Goal: Answer question/provide support

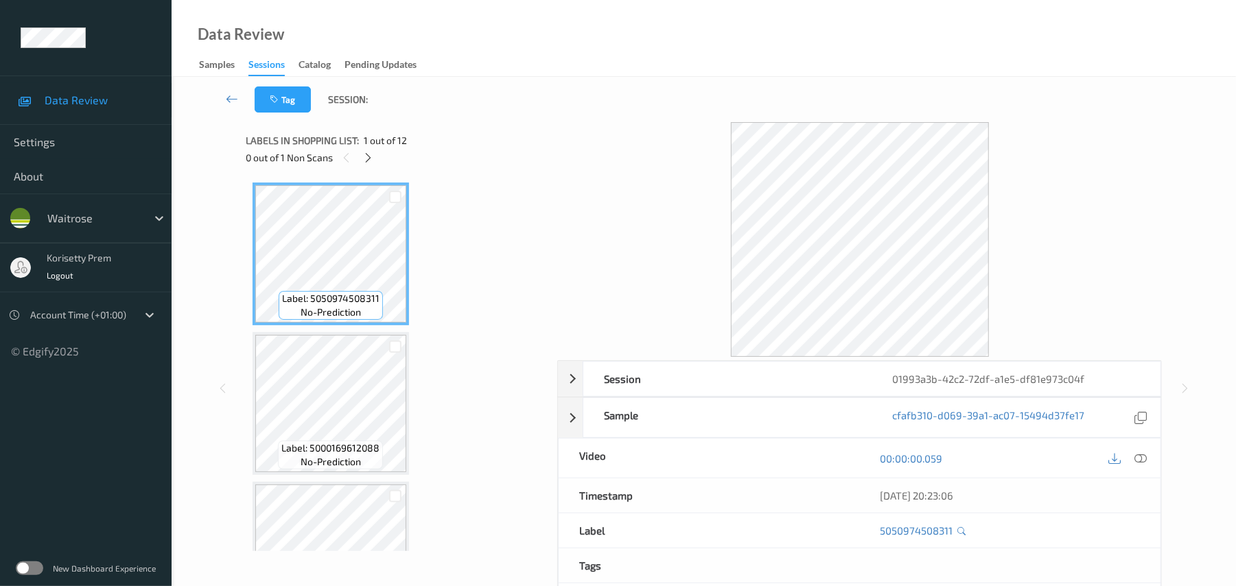
click at [489, 122] on div "Tag Session:" at bounding box center [704, 99] width 1008 height 45
click at [368, 154] on icon at bounding box center [368, 158] width 12 height 12
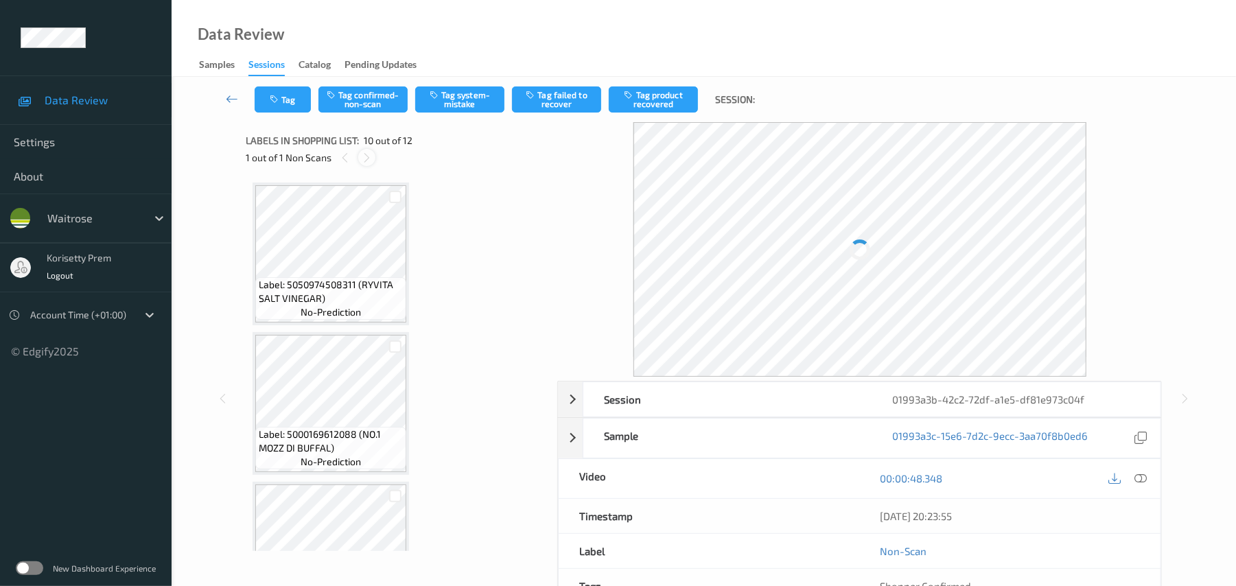
scroll to position [1204, 0]
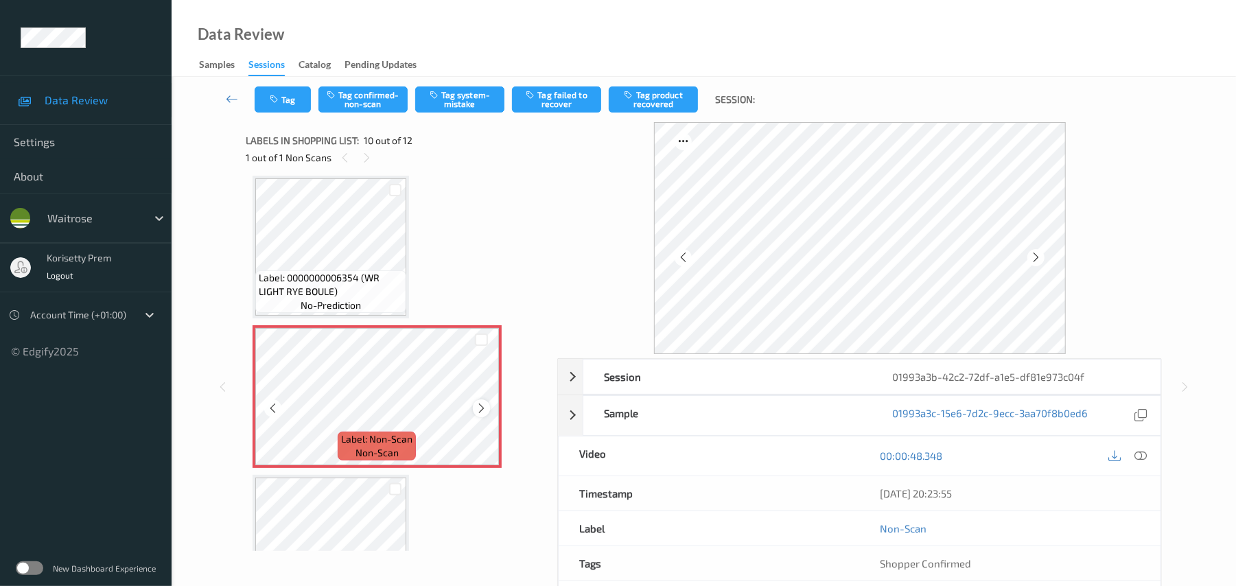
click at [481, 409] on icon at bounding box center [482, 408] width 12 height 12
click at [478, 409] on icon at bounding box center [482, 408] width 12 height 12
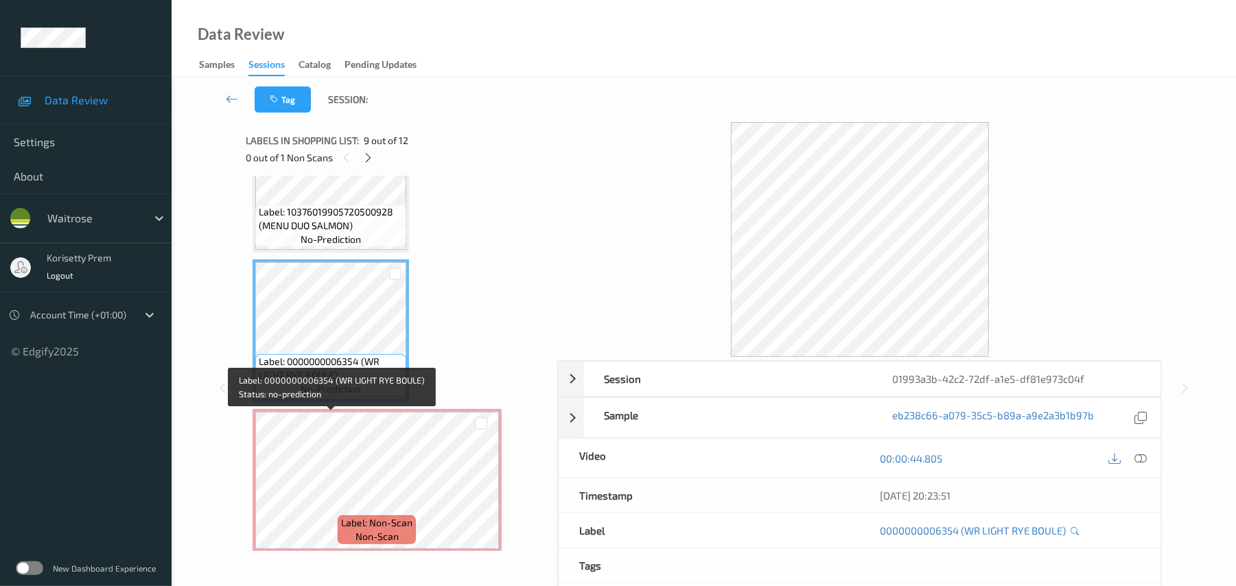
scroll to position [1152, 0]
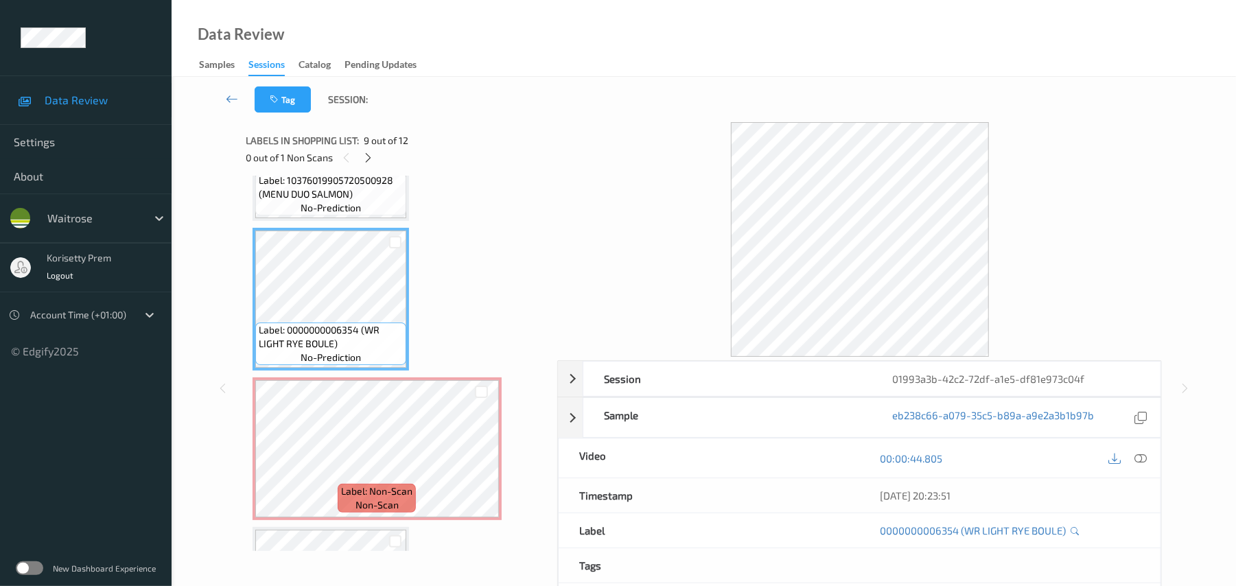
click at [334, 198] on span "Label: 10376019905720500928 (MENU DUO SALMON)" at bounding box center [331, 187] width 144 height 27
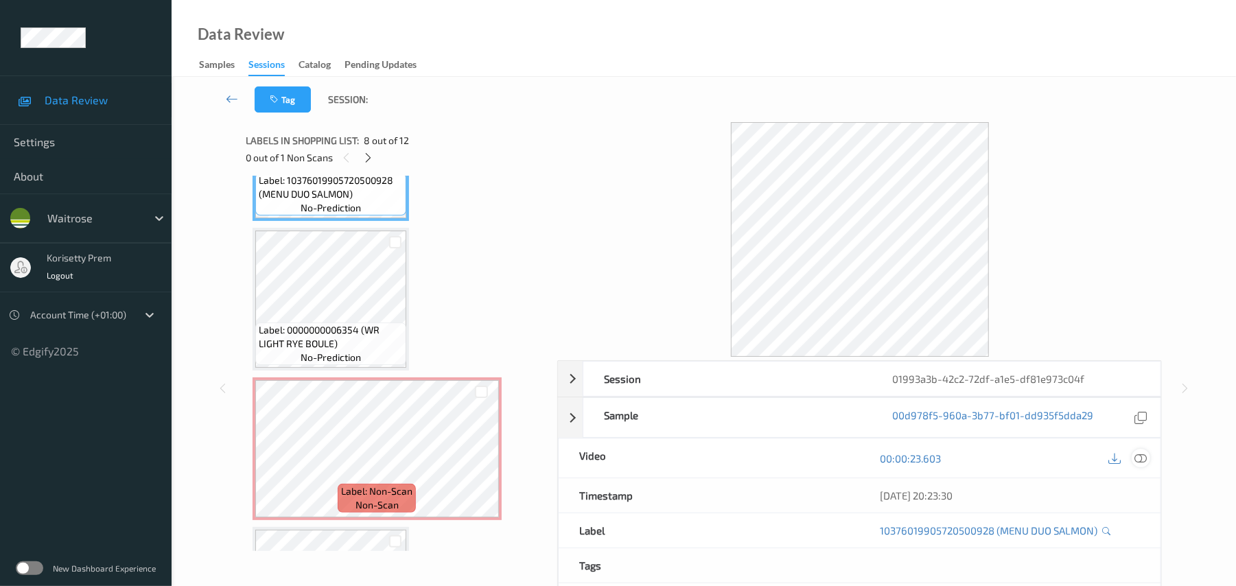
click at [1146, 457] on icon at bounding box center [1141, 458] width 12 height 12
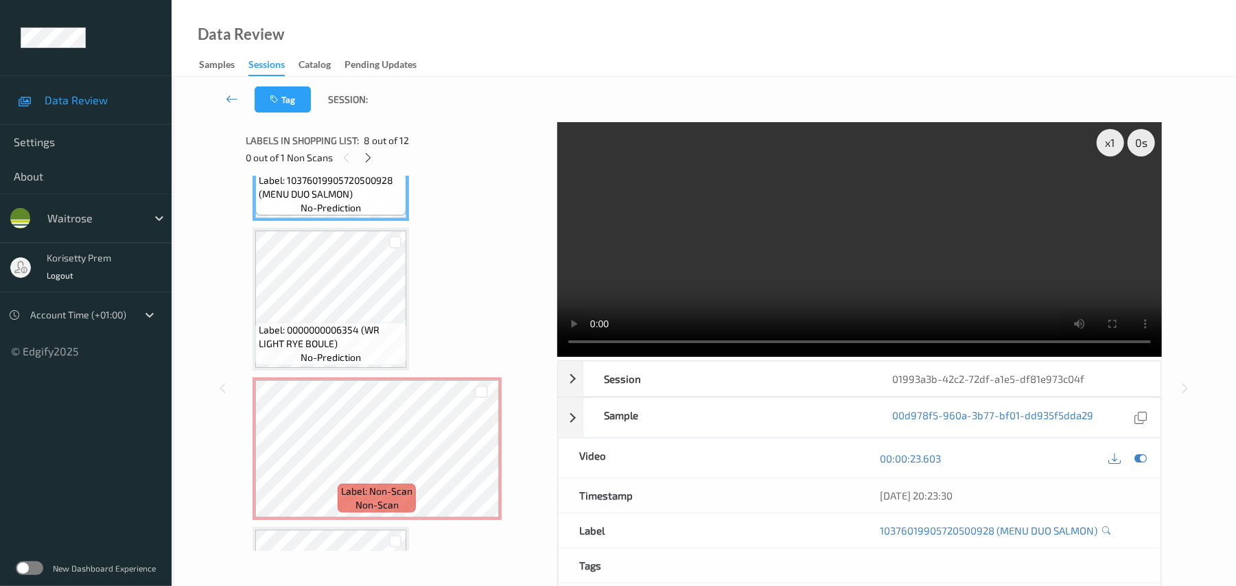
click at [756, 248] on video at bounding box center [859, 239] width 605 height 235
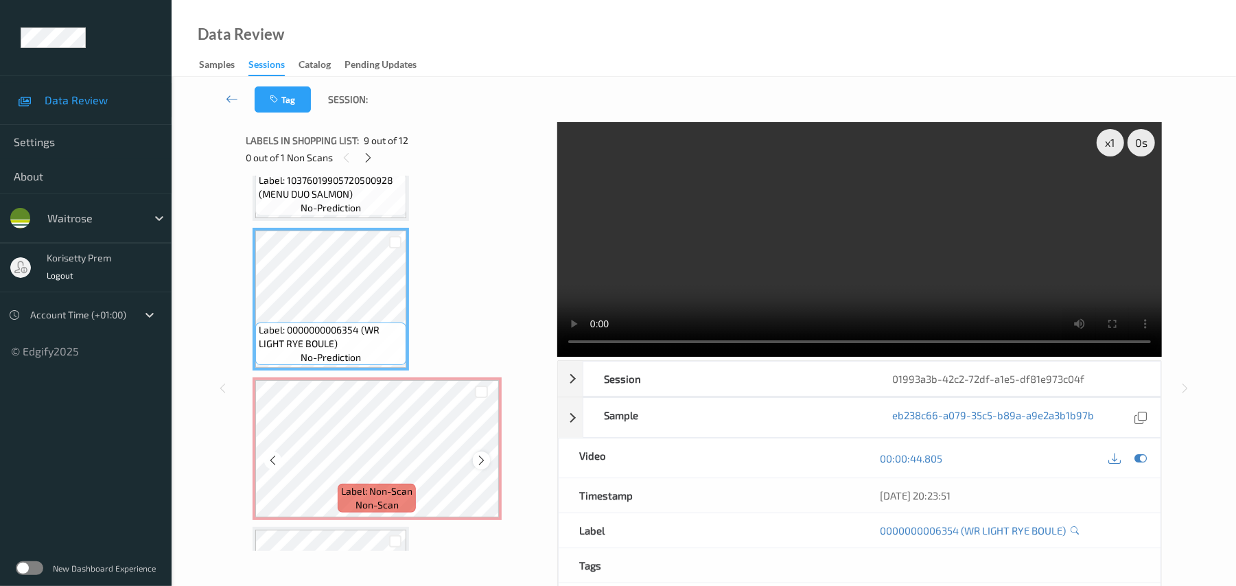
click at [478, 460] on icon at bounding box center [482, 460] width 12 height 12
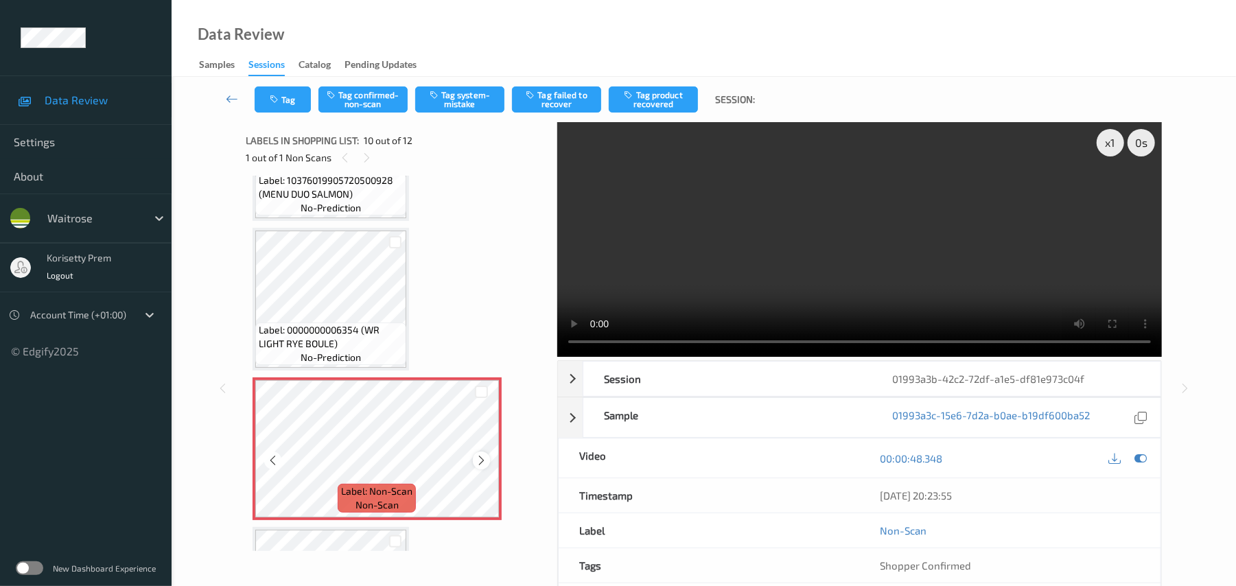
click at [476, 459] on icon at bounding box center [482, 460] width 12 height 12
click at [476, 463] on icon at bounding box center [482, 460] width 12 height 12
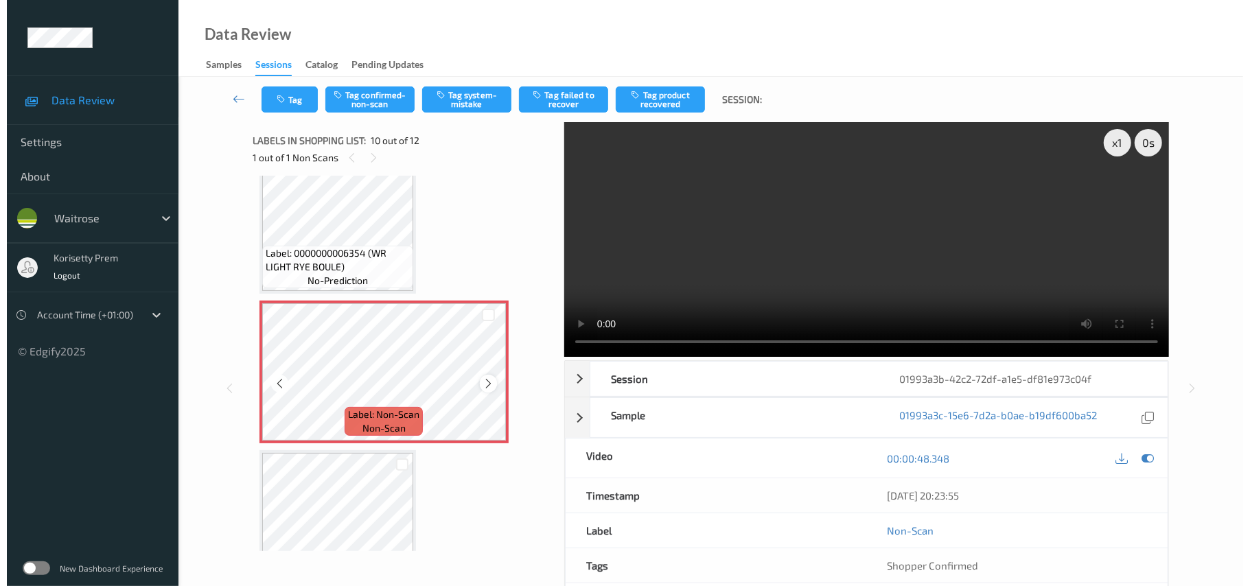
scroll to position [1335, 0]
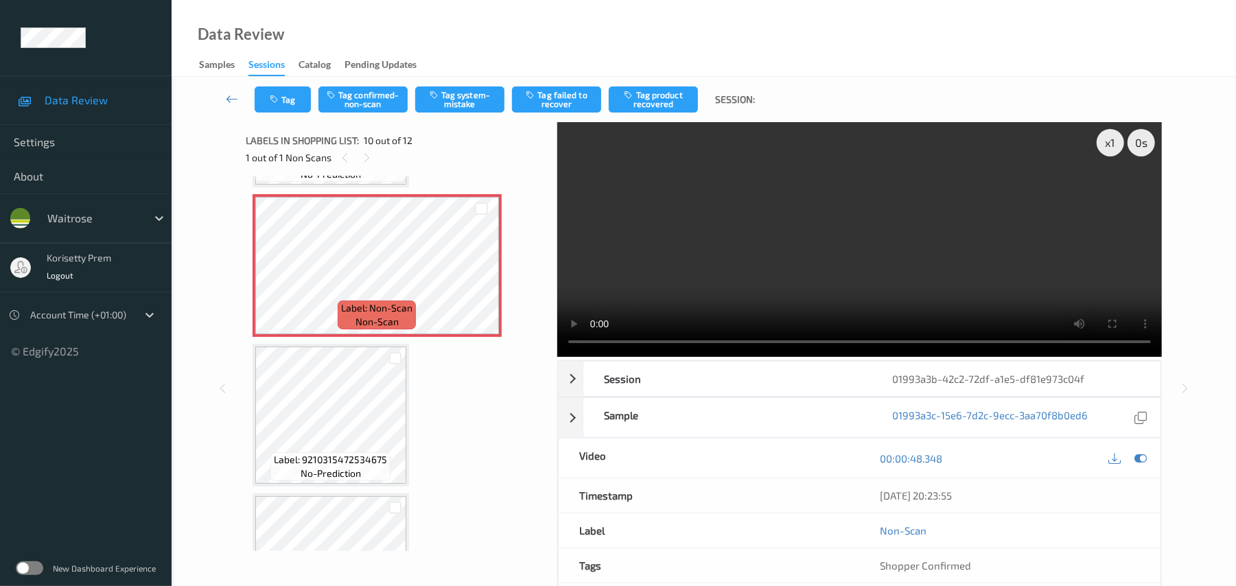
click at [978, 177] on video at bounding box center [859, 239] width 605 height 235
click at [461, 97] on button "Tag system-mistake" at bounding box center [459, 99] width 89 height 26
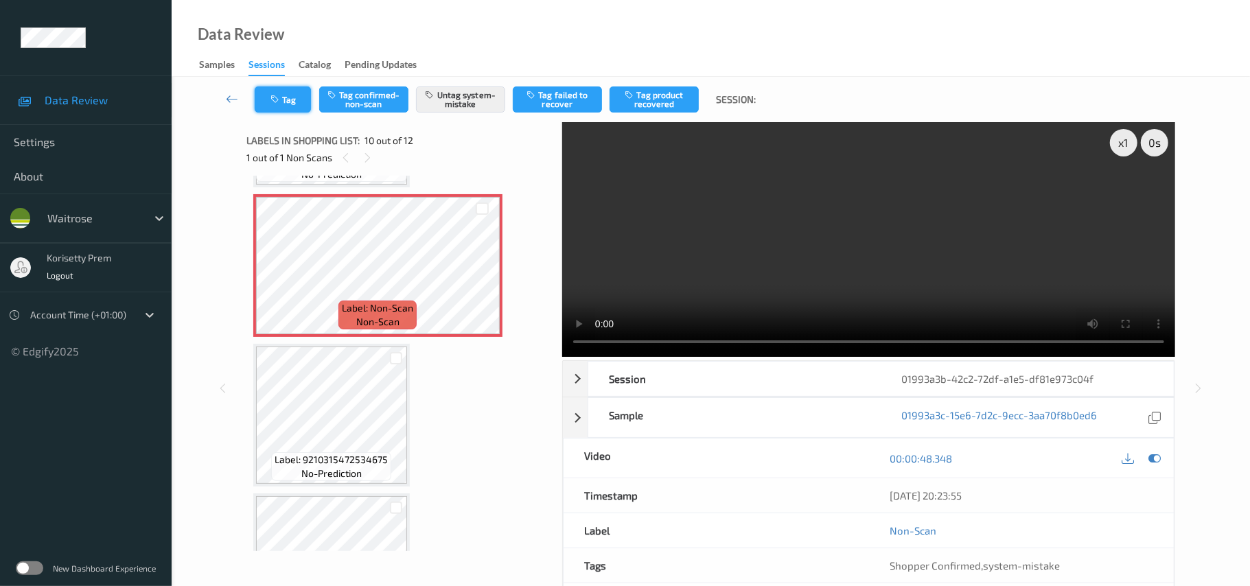
click at [286, 114] on div "Tag Tag confirmed-non-scan Untag system-mistake Tag failed to recover Tag produ…" at bounding box center [711, 99] width 1022 height 45
click at [281, 106] on button "Tag" at bounding box center [283, 99] width 56 height 26
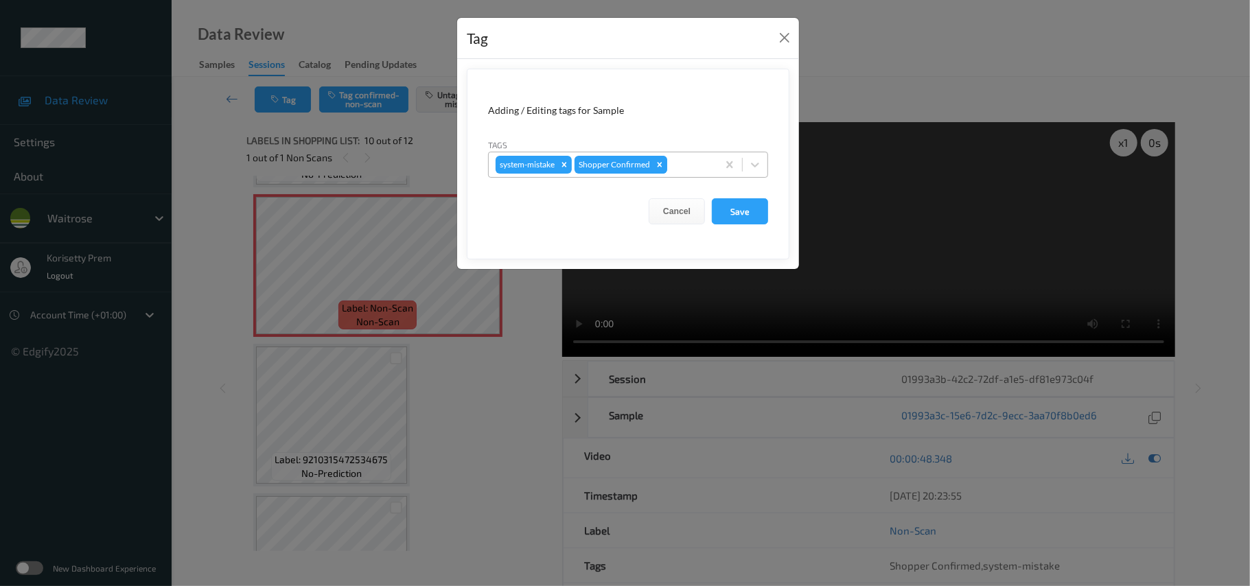
click at [662, 163] on icon "Remove Shopper Confirmed" at bounding box center [660, 165] width 10 height 10
click at [673, 207] on button "Cancel" at bounding box center [677, 211] width 56 height 26
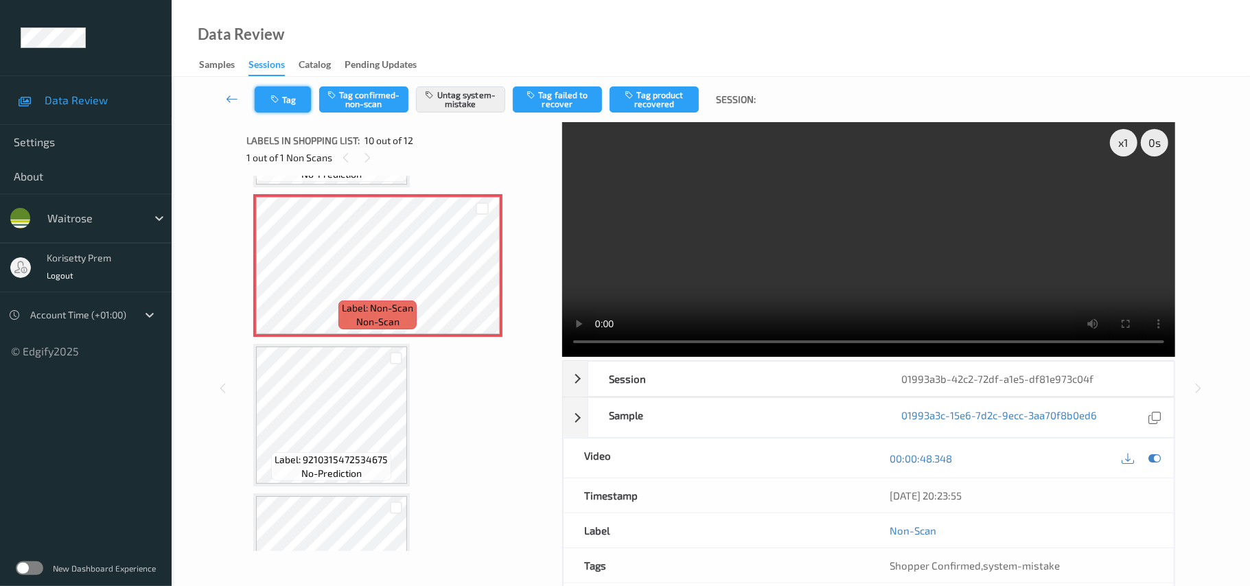
click at [294, 102] on button "Tag" at bounding box center [283, 99] width 56 height 26
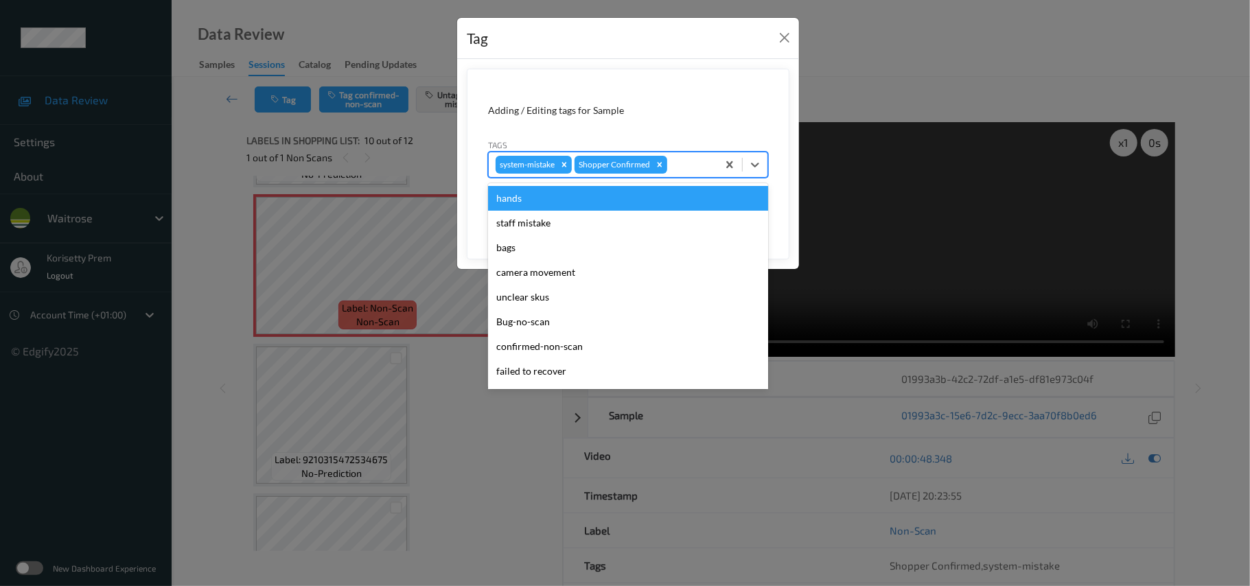
click at [674, 169] on div at bounding box center [690, 165] width 41 height 16
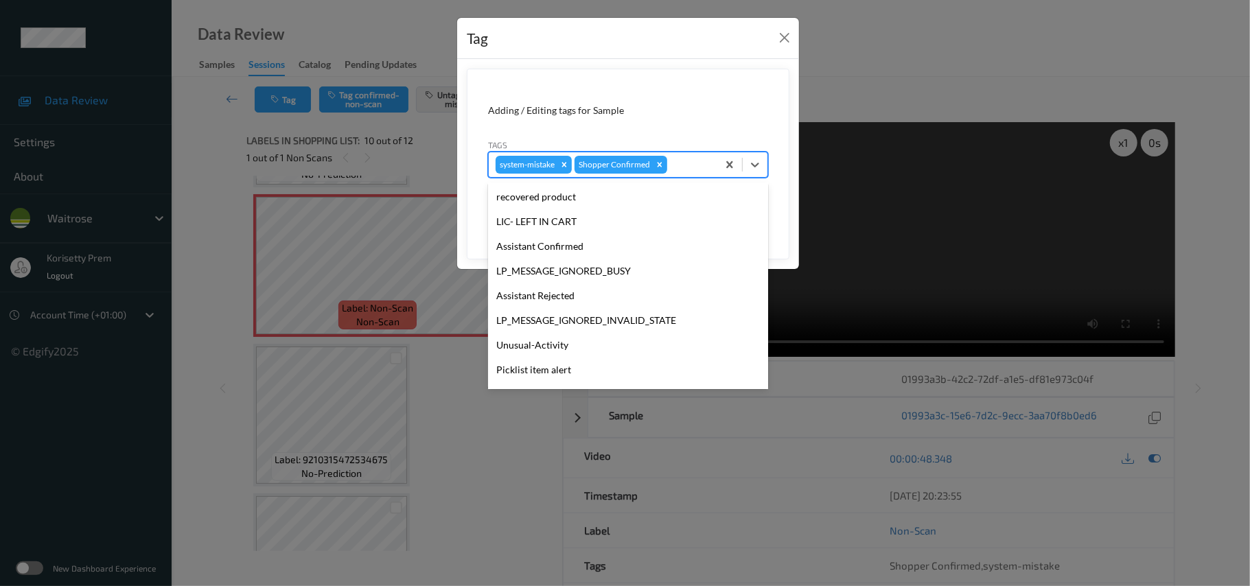
scroll to position [319, 0]
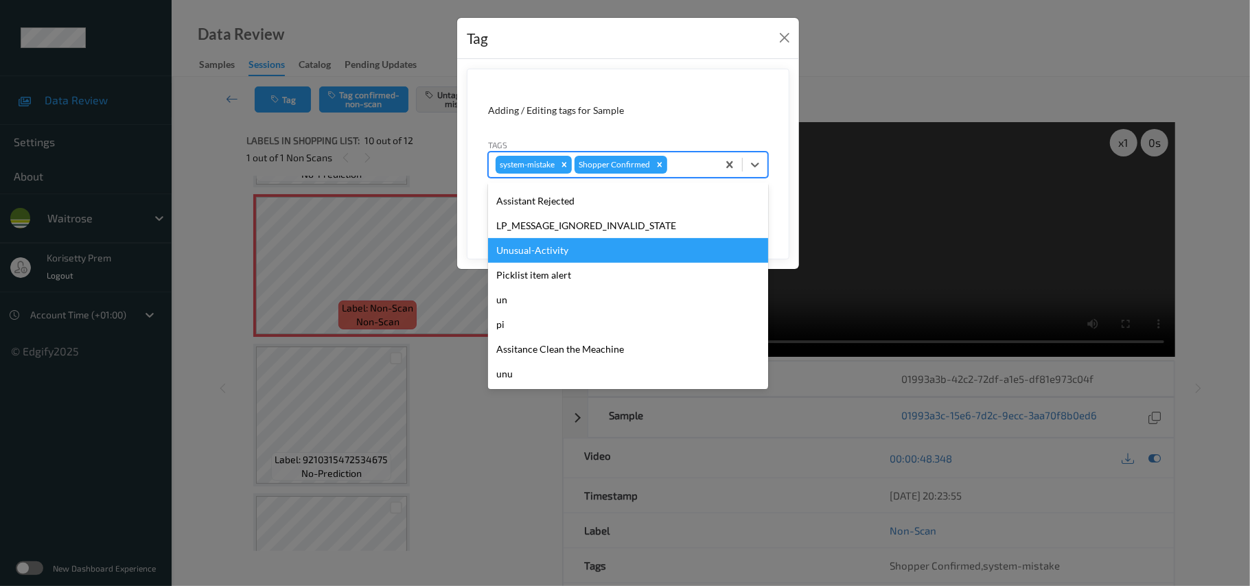
click at [564, 251] on div "Unusual-Activity" at bounding box center [628, 250] width 280 height 25
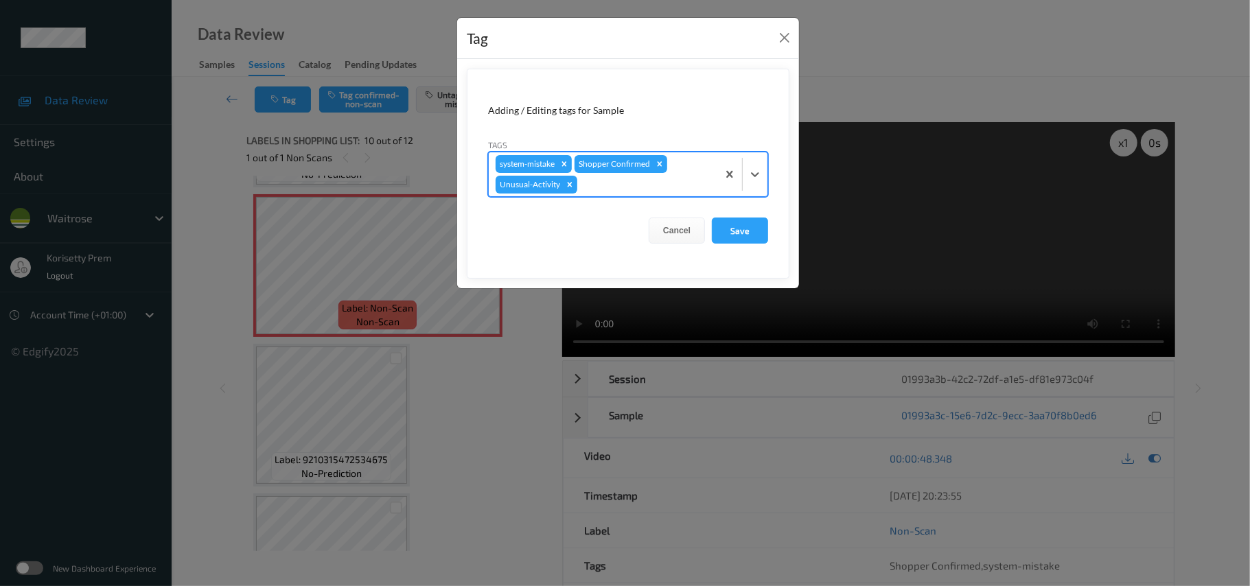
click at [660, 189] on div at bounding box center [645, 184] width 130 height 16
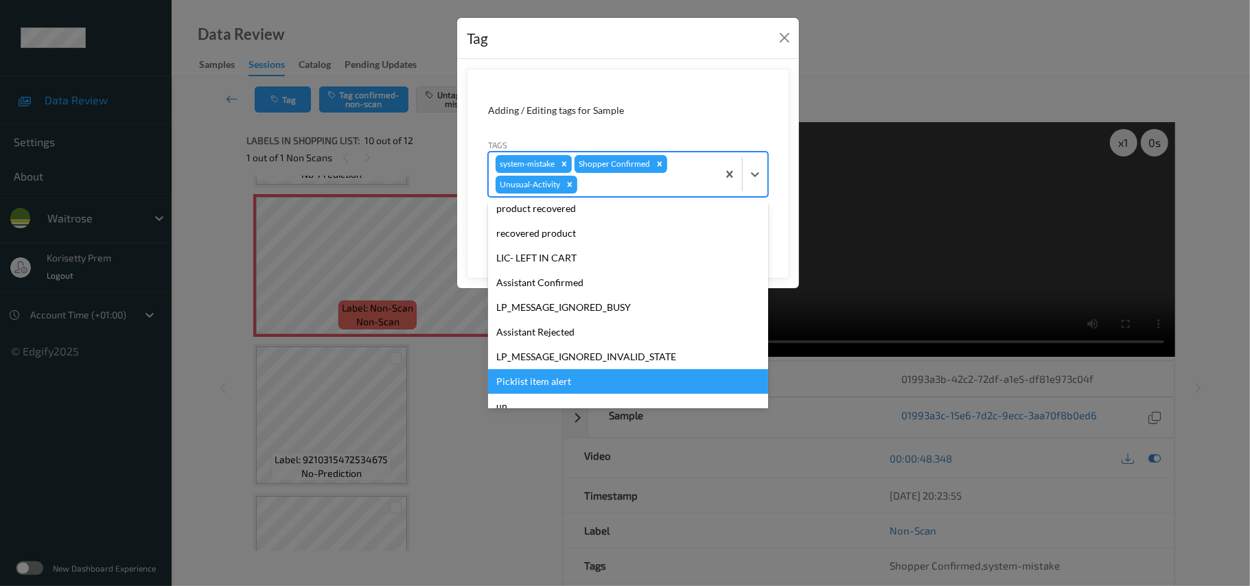
scroll to position [294, 0]
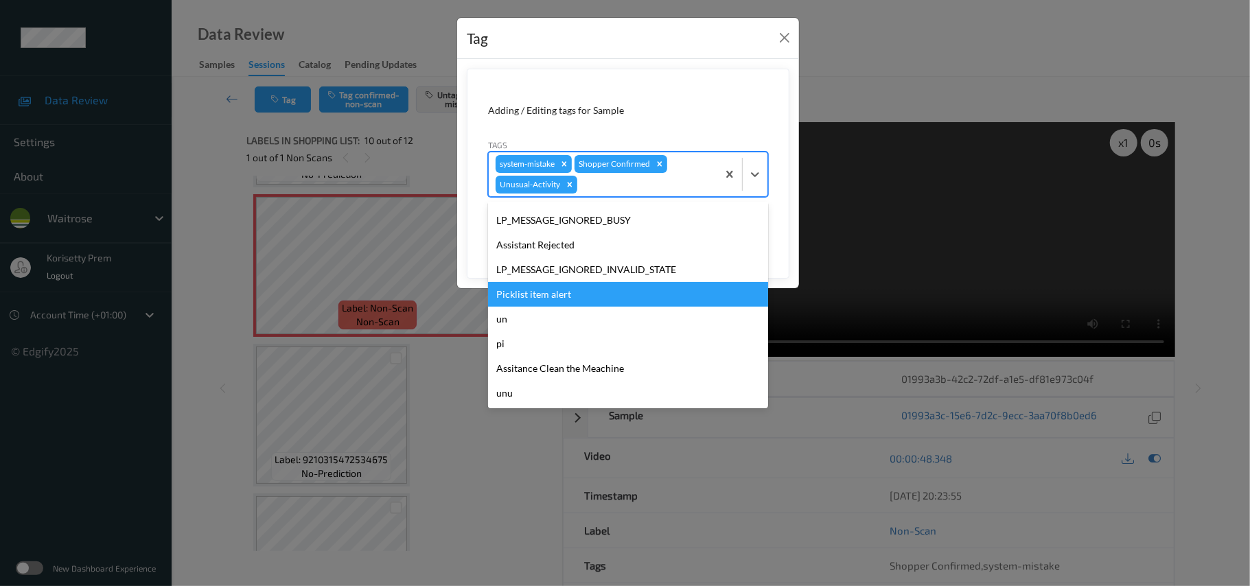
click at [562, 292] on div "Picklist item alert" at bounding box center [628, 294] width 280 height 25
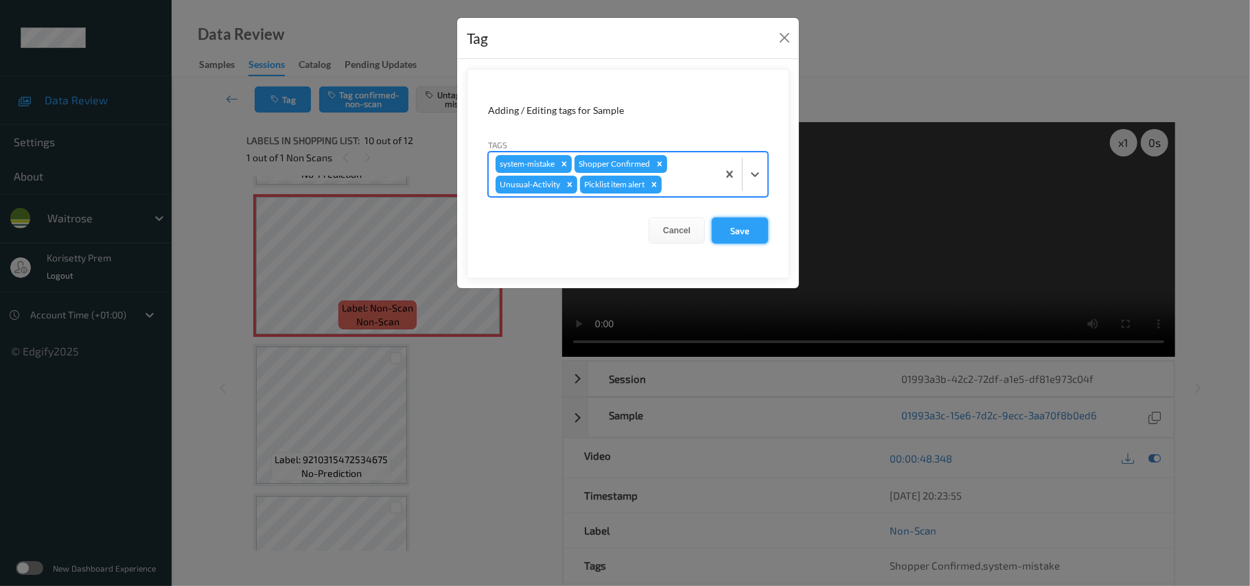
click at [759, 228] on button "Save" at bounding box center [740, 231] width 56 height 26
